Goal: Task Accomplishment & Management: Complete application form

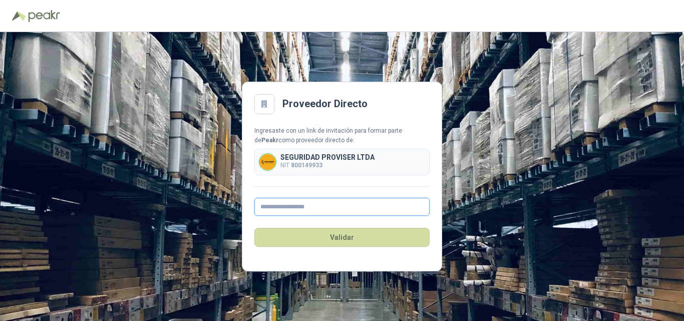
click at [347, 209] on input "text" at bounding box center [341, 207] width 175 height 18
type input "**********"
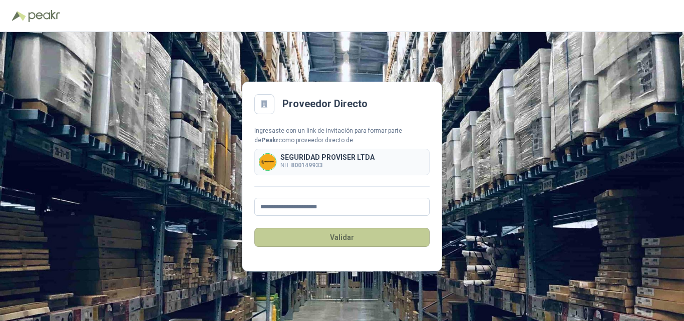
click at [349, 240] on button "Validar" at bounding box center [341, 237] width 175 height 19
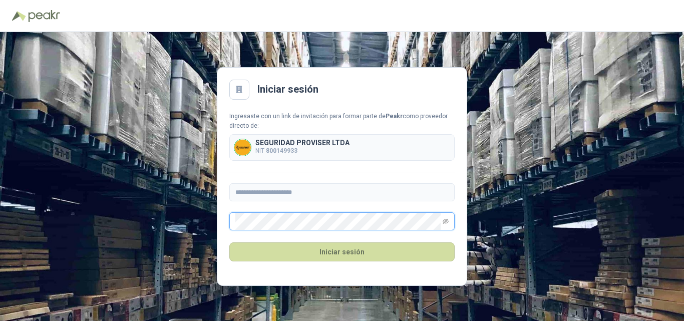
click at [229, 242] on button "Iniciar sesión" at bounding box center [341, 251] width 225 height 19
click at [446, 223] on icon "eye-invisible" at bounding box center [445, 221] width 6 height 6
click at [229, 242] on button "Iniciar sesión" at bounding box center [341, 251] width 225 height 19
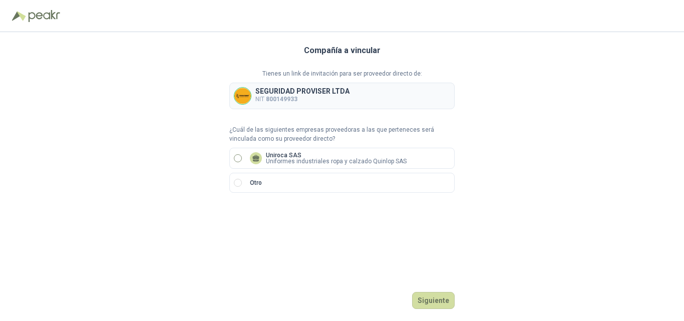
click at [321, 163] on p "Uniformes industriales ropa y calzado Quinlop SAS" at bounding box center [336, 161] width 141 height 6
click at [534, 235] on div "Compañía a vincular Tienes un link de invitación para ser proveedor directo de:…" at bounding box center [342, 176] width 684 height 289
click at [447, 303] on button "Siguiente" at bounding box center [433, 300] width 43 height 17
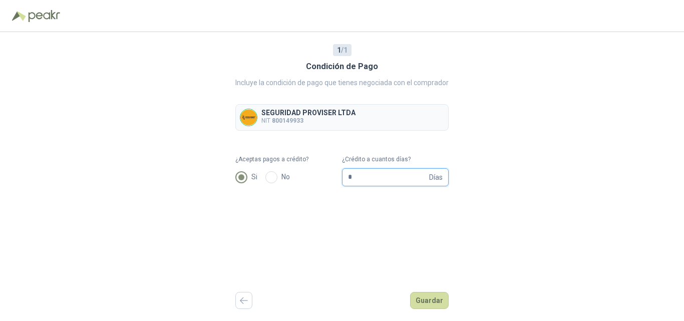
click at [413, 183] on input "*" at bounding box center [387, 177] width 79 height 17
type input "**"
click at [419, 306] on button "Guardar" at bounding box center [429, 300] width 39 height 17
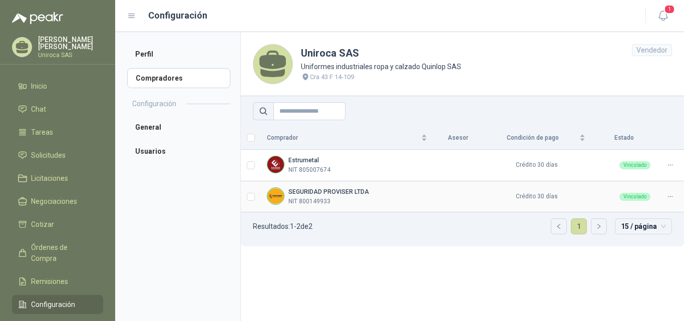
click at [310, 187] on div "SEGURIDAD PROVISER LTDA NIT 800149933" at bounding box center [328, 196] width 81 height 19
click at [46, 202] on span "Negociaciones" at bounding box center [54, 201] width 46 height 11
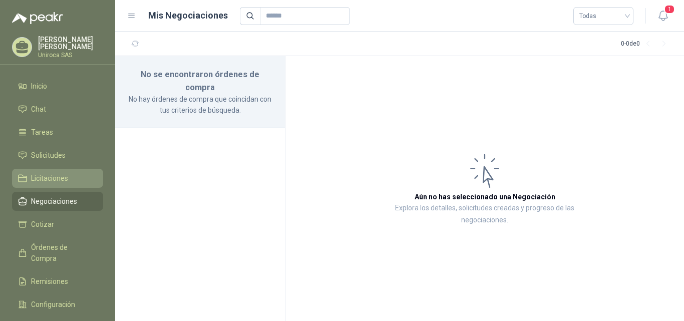
click at [54, 179] on span "Licitaciones" at bounding box center [49, 178] width 37 height 11
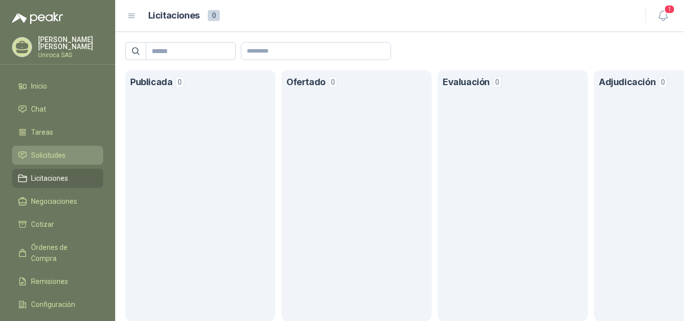
click at [62, 151] on span "Solicitudes" at bounding box center [48, 155] width 35 height 11
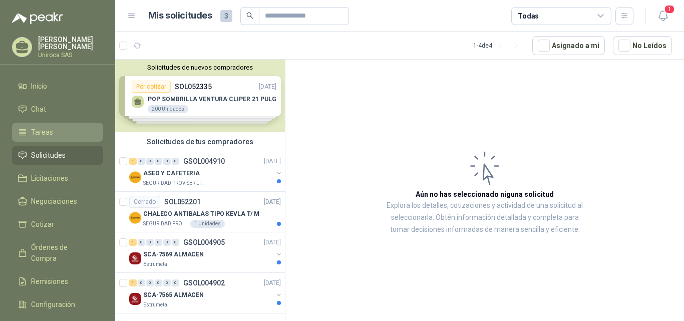
click at [61, 138] on link "Tareas" at bounding box center [57, 132] width 91 height 19
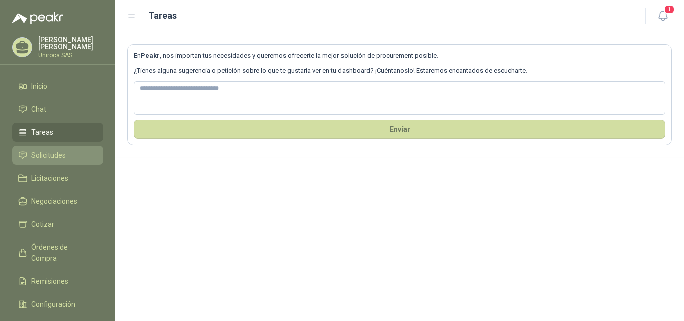
click at [57, 158] on span "Solicitudes" at bounding box center [48, 155] width 35 height 11
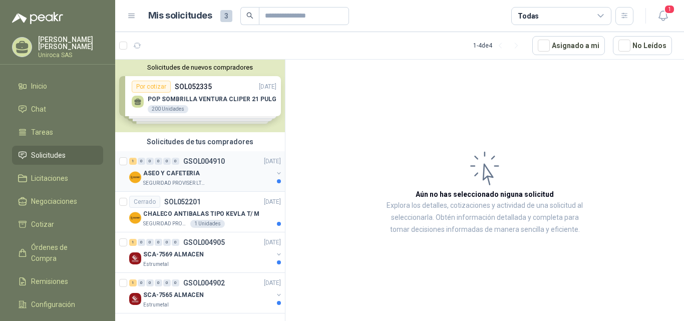
scroll to position [3, 0]
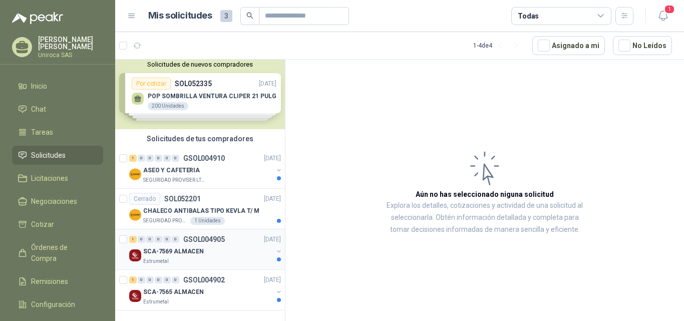
click at [200, 258] on div "Estrumetal" at bounding box center [208, 261] width 130 height 8
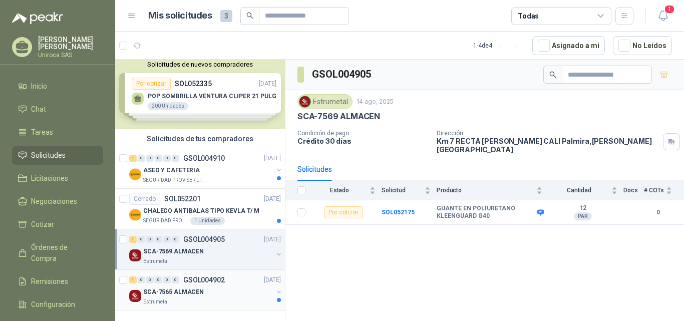
click at [199, 293] on p "SCA-7565 ALMACEN" at bounding box center [173, 292] width 61 height 10
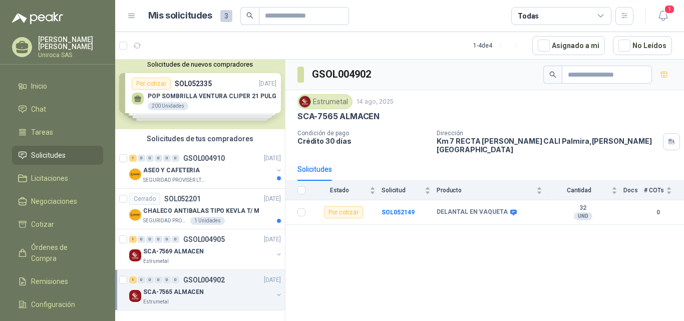
click at [208, 102] on div "Solicitudes de nuevos compradores Por cotizar SOL052335 [DATE] POP SOMBRILLA [P…" at bounding box center [200, 93] width 170 height 73
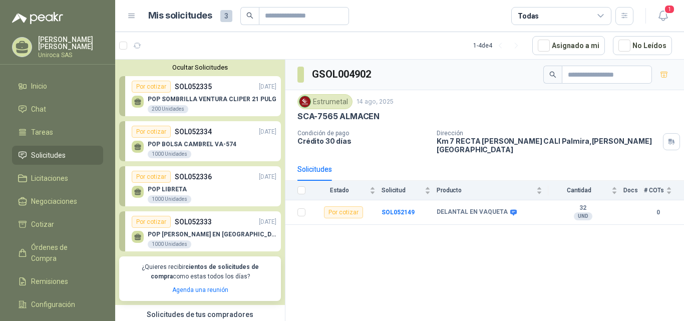
click at [206, 240] on div "POP [PERSON_NAME] EN LONA 1000 Unidades" at bounding box center [212, 240] width 129 height 18
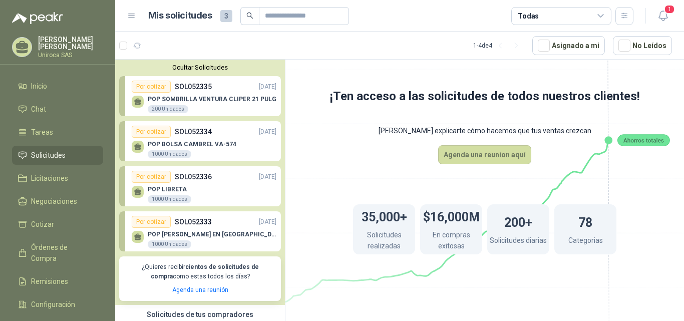
click at [207, 208] on div "Ocultar Solicitudes Por cotizar SOL052335 [DATE] POP SOMBRILLA [PERSON_NAME] CL…" at bounding box center [200, 182] width 170 height 245
click at [216, 96] on div "POP SOMBRILLA [PERSON_NAME] CLIPER 21 PULG 200 Unidades" at bounding box center [204, 103] width 145 height 21
click at [45, 104] on span "Chat" at bounding box center [38, 109] width 15 height 11
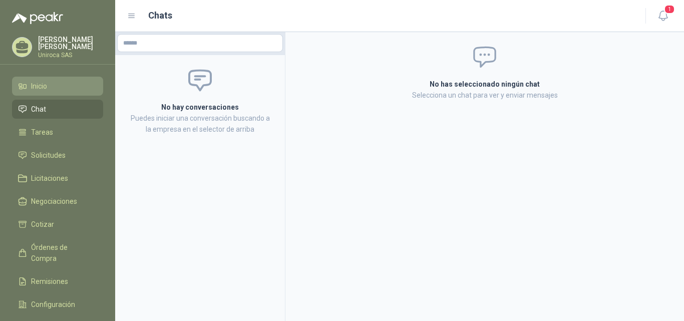
click at [45, 83] on span "Inicio" at bounding box center [39, 86] width 16 height 11
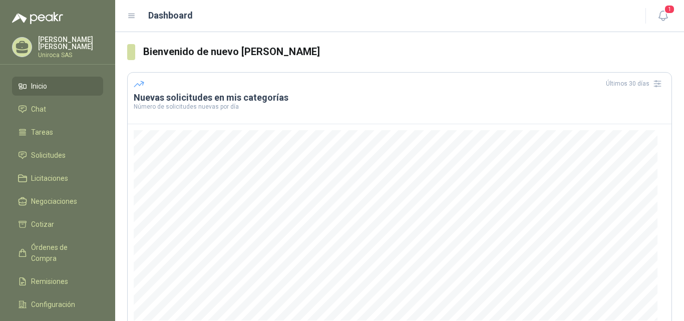
click at [45, 83] on span "Inicio" at bounding box center [39, 86] width 16 height 11
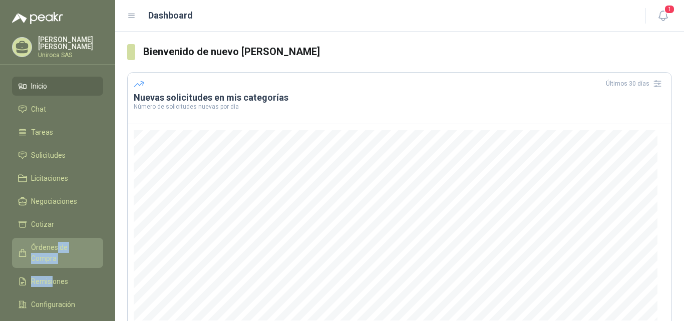
drag, startPoint x: 53, startPoint y: 256, endPoint x: 56, endPoint y: 250, distance: 6.0
click at [56, 250] on ul "Inicio Chat Tareas Solicitudes Licitaciones Negociaciones Cotizar Órdenes de Co…" at bounding box center [57, 209] width 115 height 264
click at [56, 250] on span "Órdenes de Compra" at bounding box center [62, 253] width 63 height 22
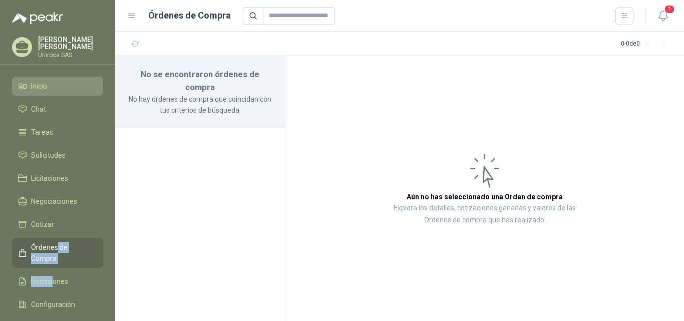
click at [36, 91] on link "Inicio" at bounding box center [57, 86] width 91 height 19
